Goal: Check status: Check status

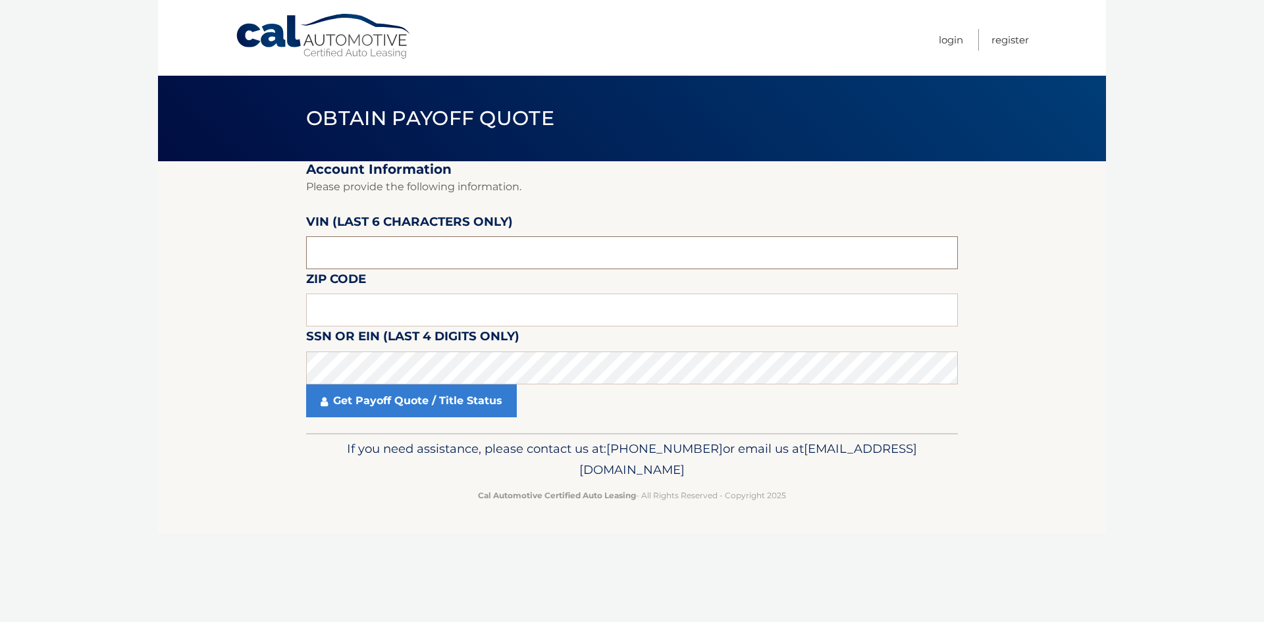
click at [364, 254] on input "text" at bounding box center [632, 252] width 652 height 33
click at [327, 309] on input "text" at bounding box center [632, 310] width 652 height 33
click at [321, 311] on input "text" at bounding box center [632, 310] width 652 height 33
click at [377, 309] on input "text" at bounding box center [632, 310] width 652 height 33
click at [430, 311] on input "text" at bounding box center [632, 310] width 652 height 33
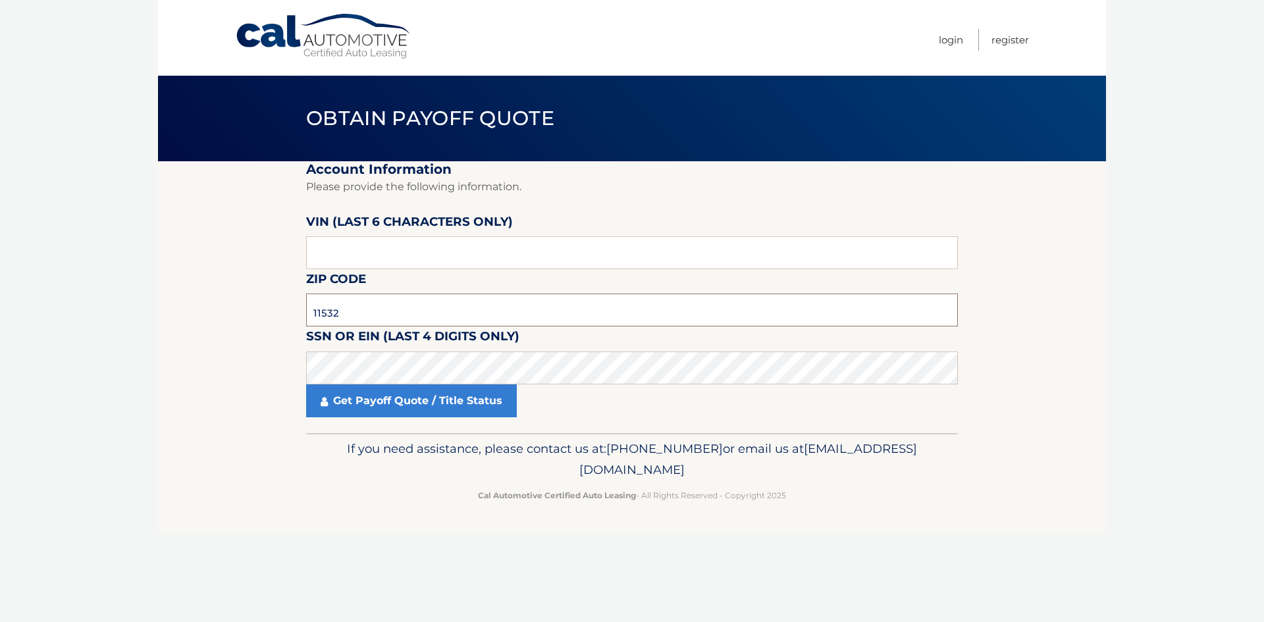
click at [350, 310] on input "11532" at bounding box center [632, 310] width 652 height 33
type input "11590"
click at [360, 410] on link "Get Payoff Quote / Title Status" at bounding box center [411, 401] width 211 height 33
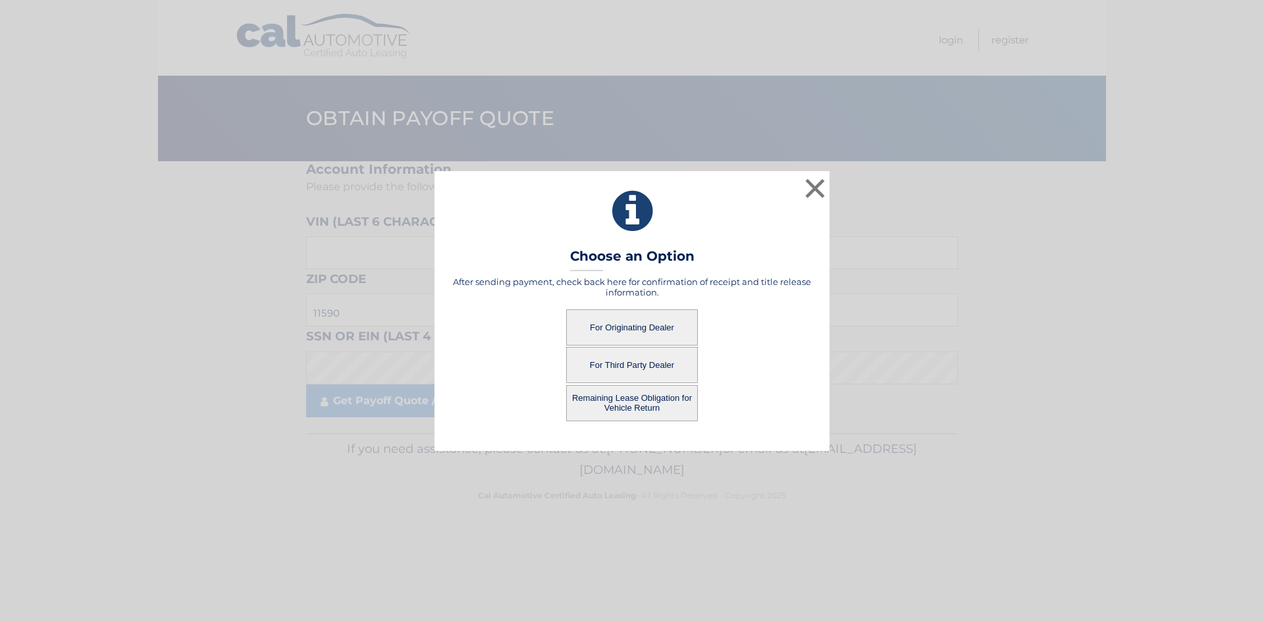
click at [649, 323] on button "For Originating Dealer" at bounding box center [632, 328] width 132 height 36
click at [622, 327] on button "For Originating Dealer" at bounding box center [632, 328] width 132 height 36
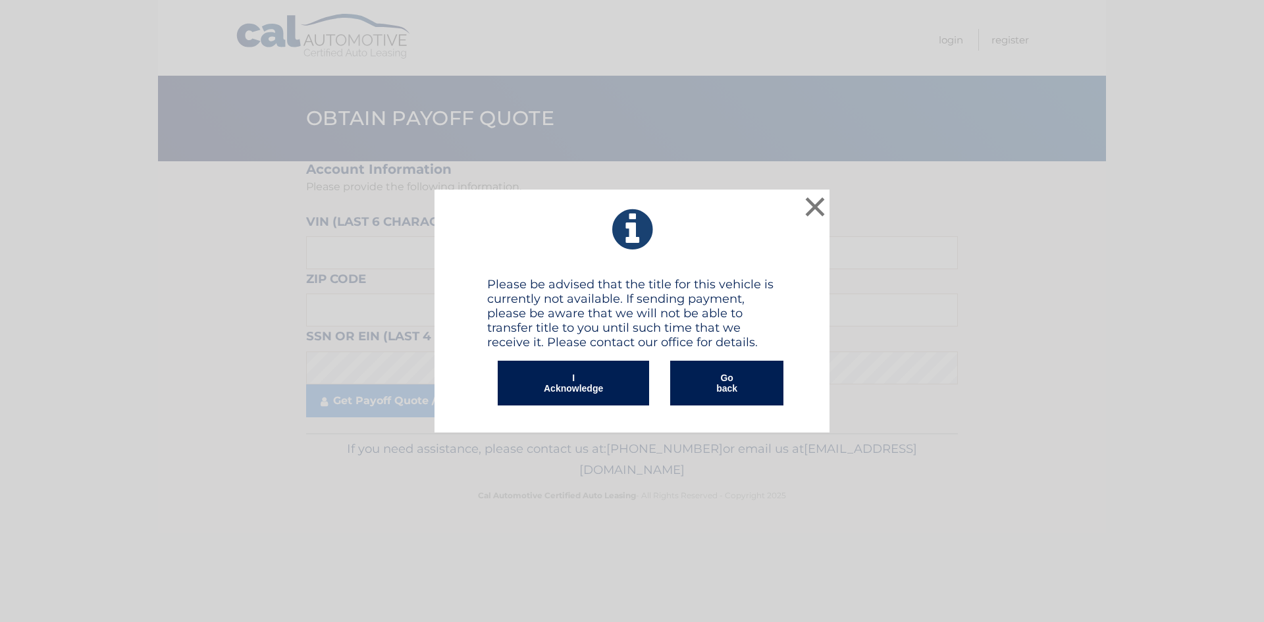
click at [604, 394] on button "I Acknowledge" at bounding box center [573, 383] width 151 height 45
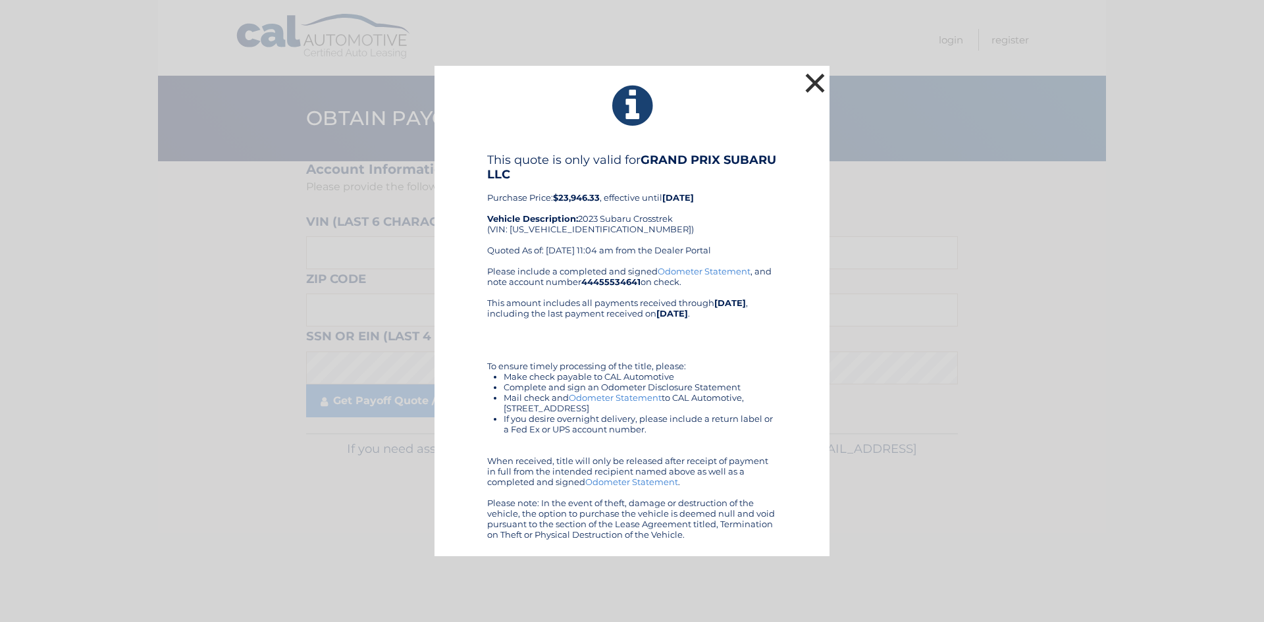
click at [819, 80] on button "×" at bounding box center [815, 83] width 26 height 26
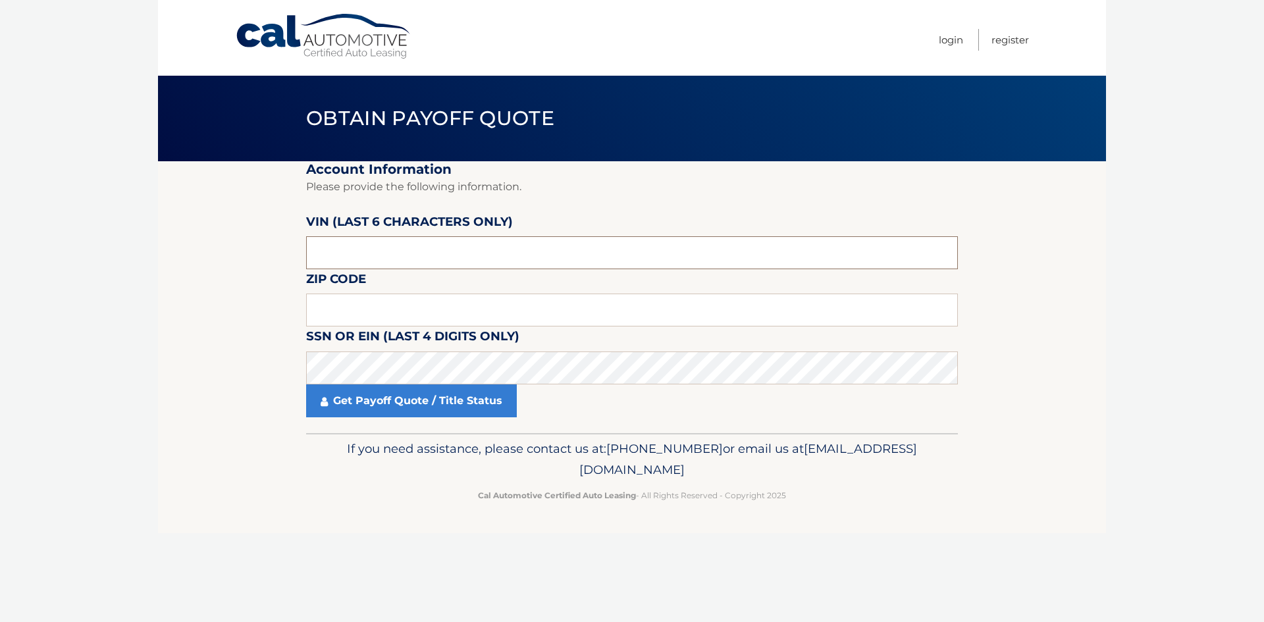
click at [324, 246] on input "text" at bounding box center [632, 252] width 652 height 33
click at [344, 307] on input "text" at bounding box center [632, 310] width 652 height 33
type input "11590"
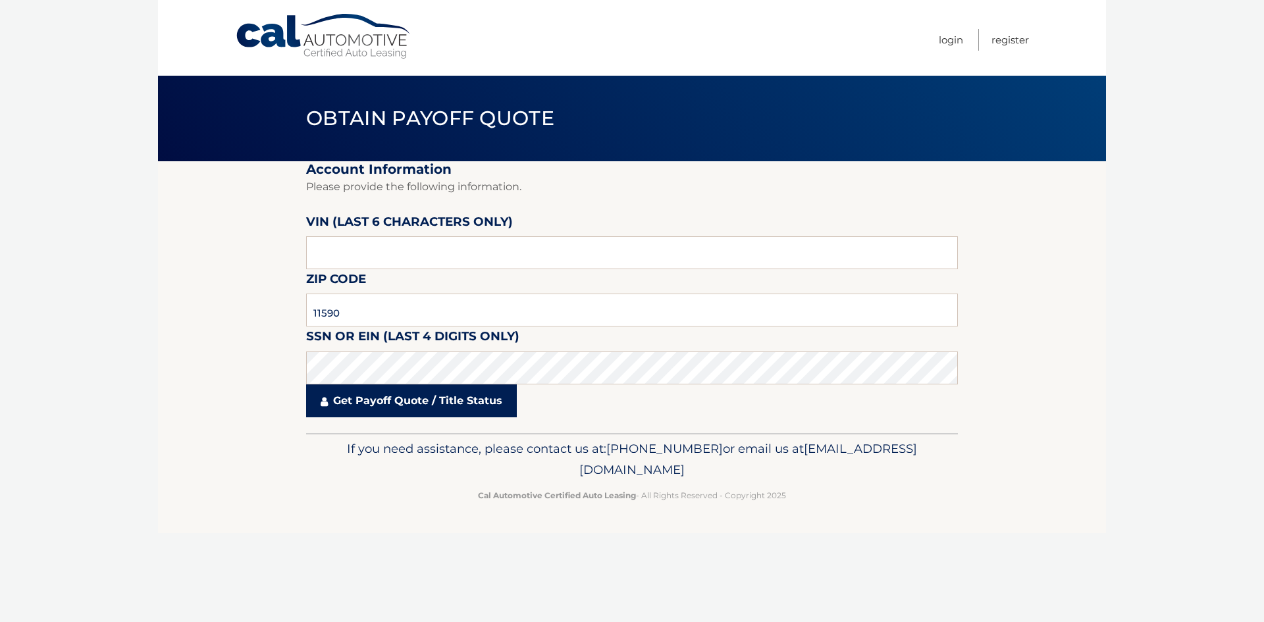
click at [383, 400] on link "Get Payoff Quote / Title Status" at bounding box center [411, 401] width 211 height 33
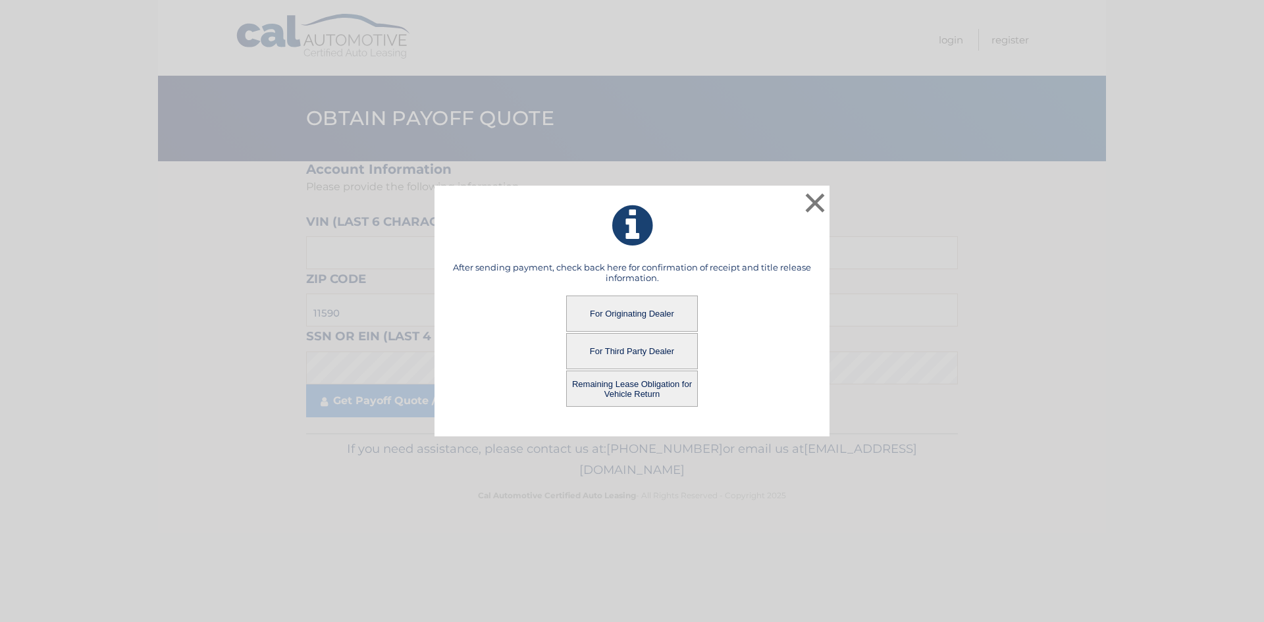
click at [629, 385] on button "Remaining Lease Obligation for Vehicle Return" at bounding box center [632, 389] width 132 height 36
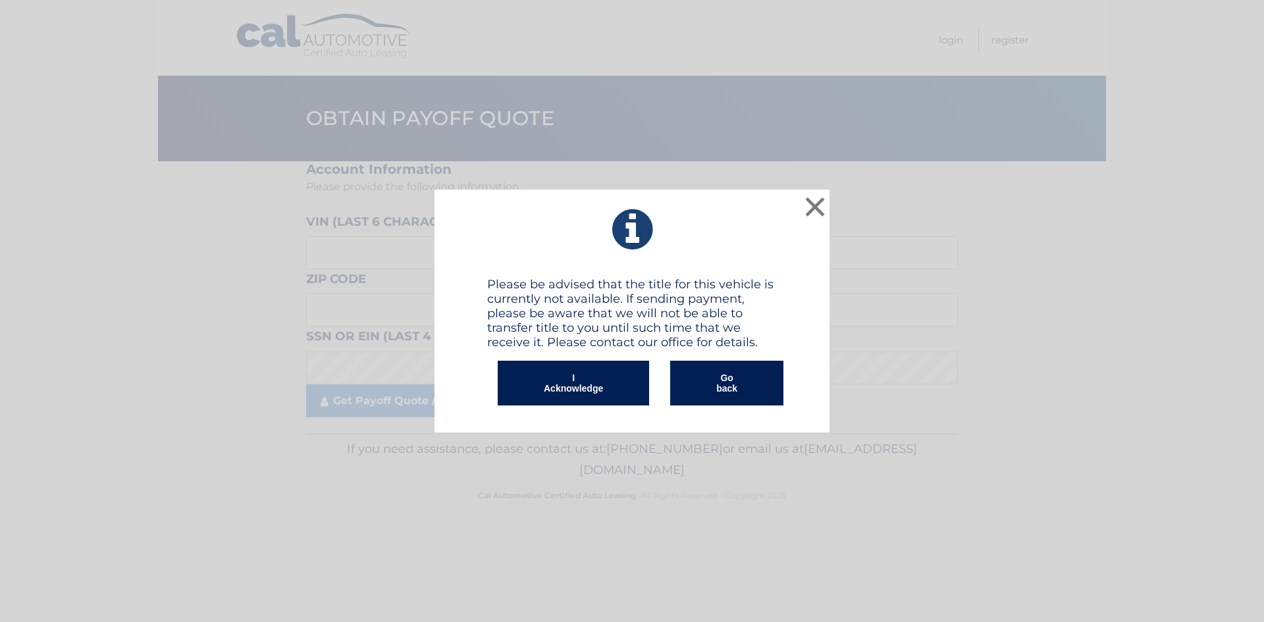
click at [553, 383] on button "I Acknowledge" at bounding box center [573, 383] width 151 height 45
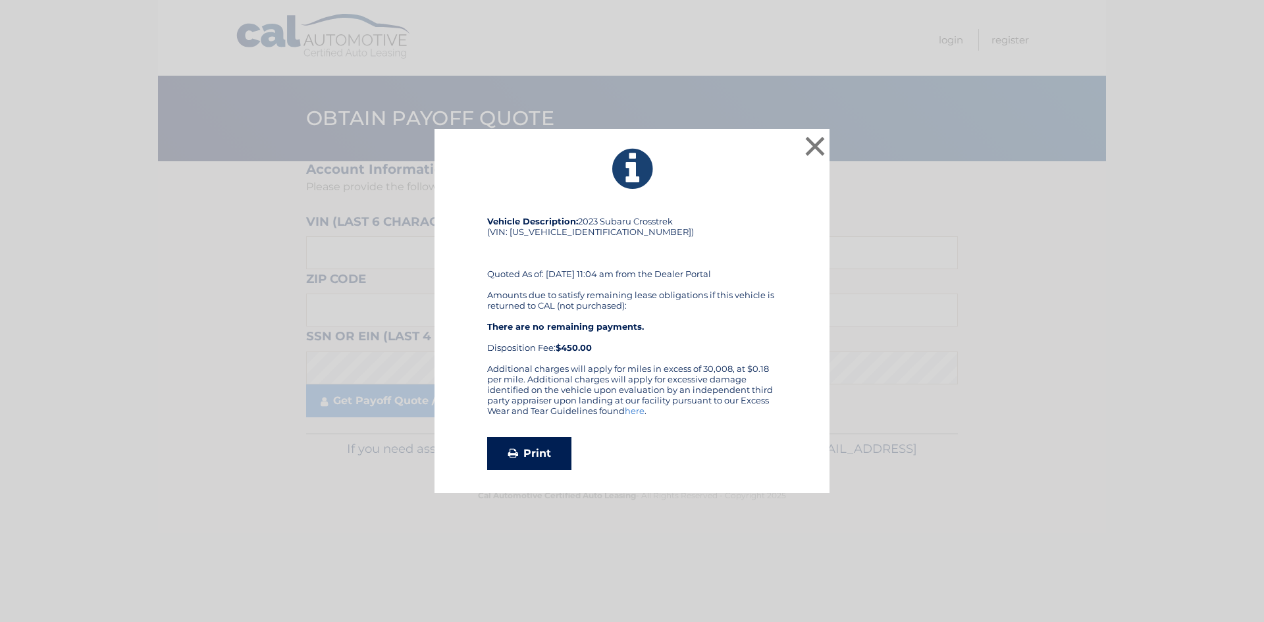
click at [533, 447] on link "Print" at bounding box center [529, 453] width 84 height 33
click at [820, 146] on button "×" at bounding box center [815, 146] width 26 height 26
